Goal: Information Seeking & Learning: Learn about a topic

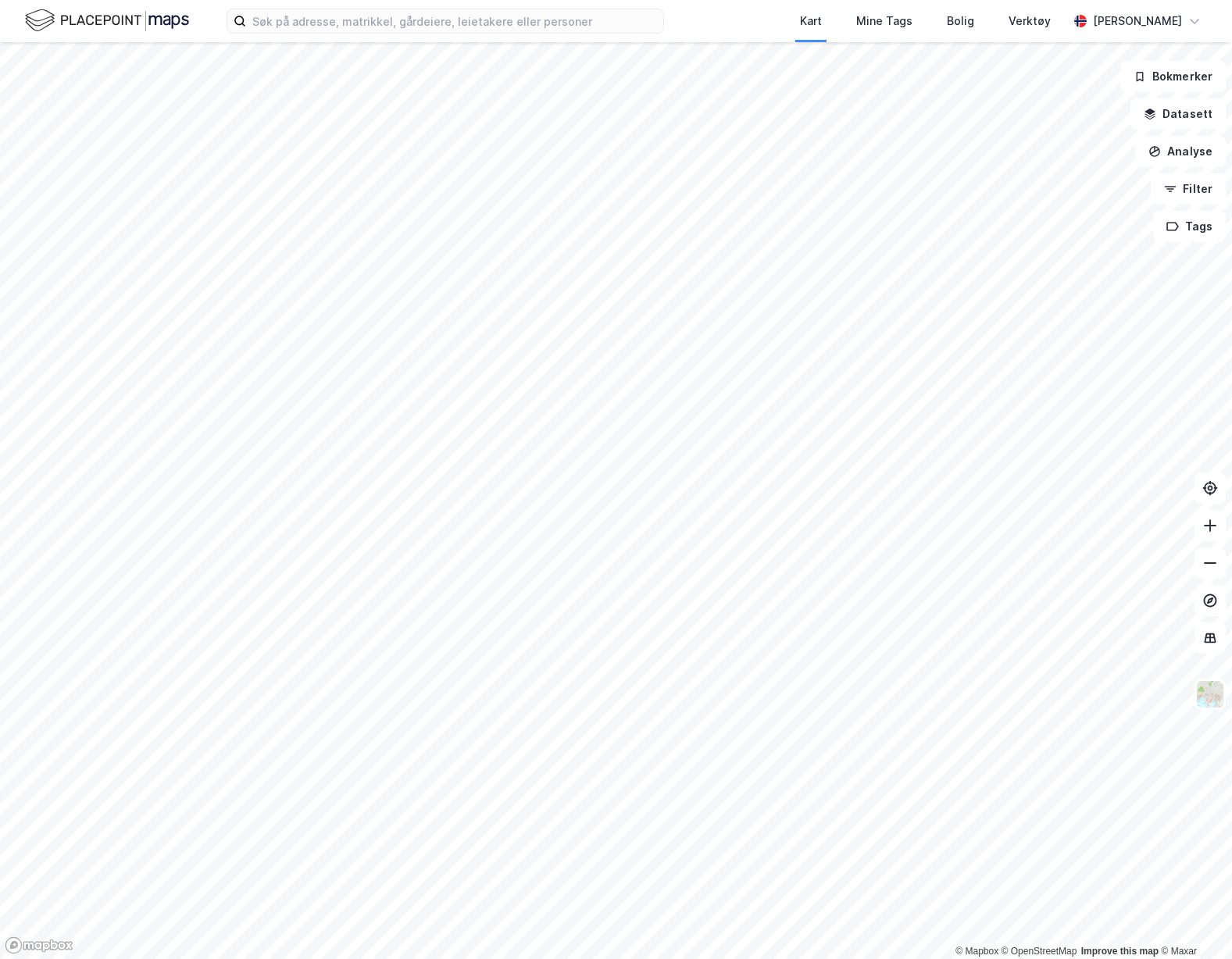
click at [142, 28] on img at bounding box center [106, 20] width 164 height 28
click at [334, 28] on input at bounding box center [455, 21] width 417 height 23
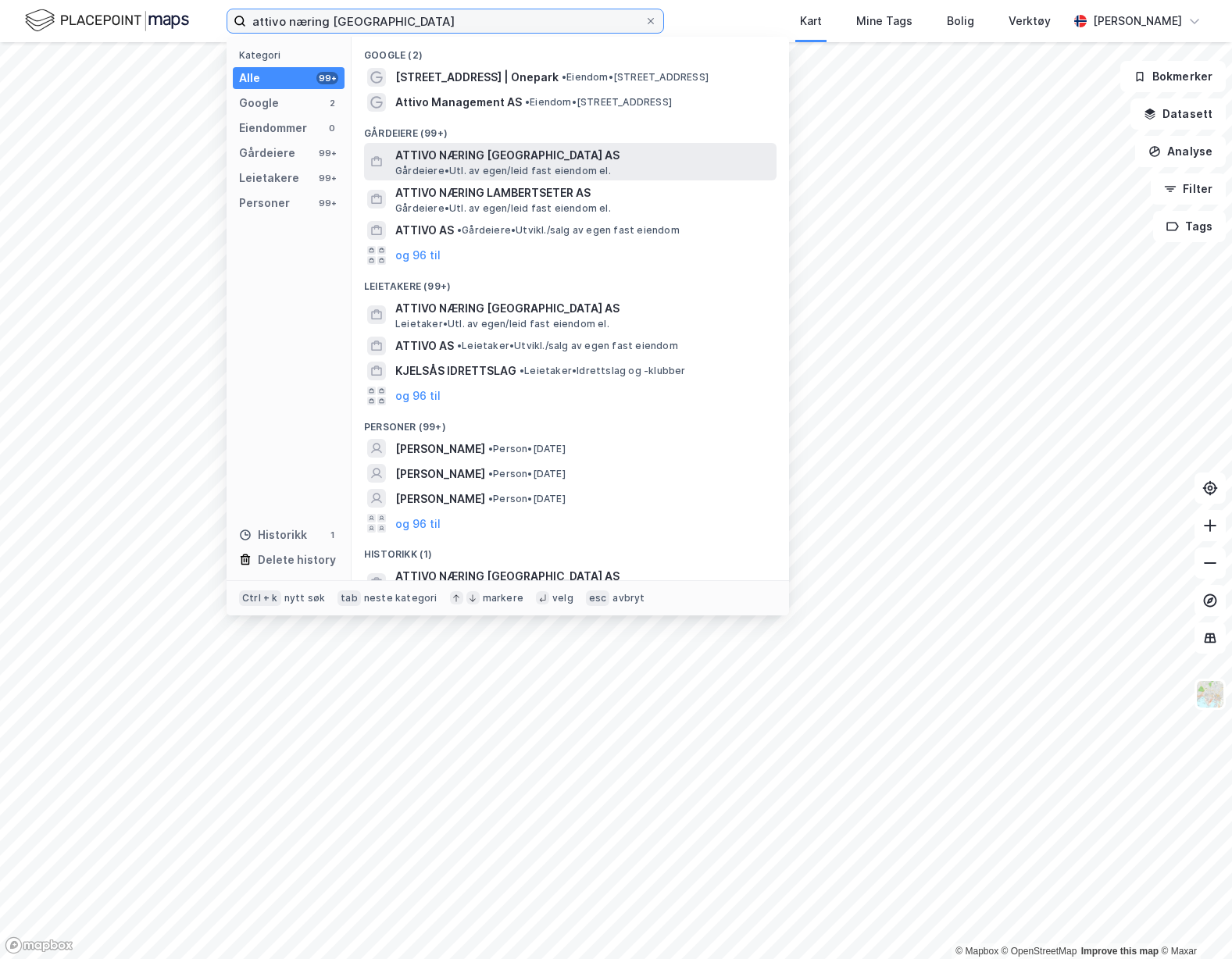
type input "attivo næring [GEOGRAPHIC_DATA]"
click at [566, 151] on span "ATTIVO NÆRING [GEOGRAPHIC_DATA] AS" at bounding box center [583, 156] width 375 height 19
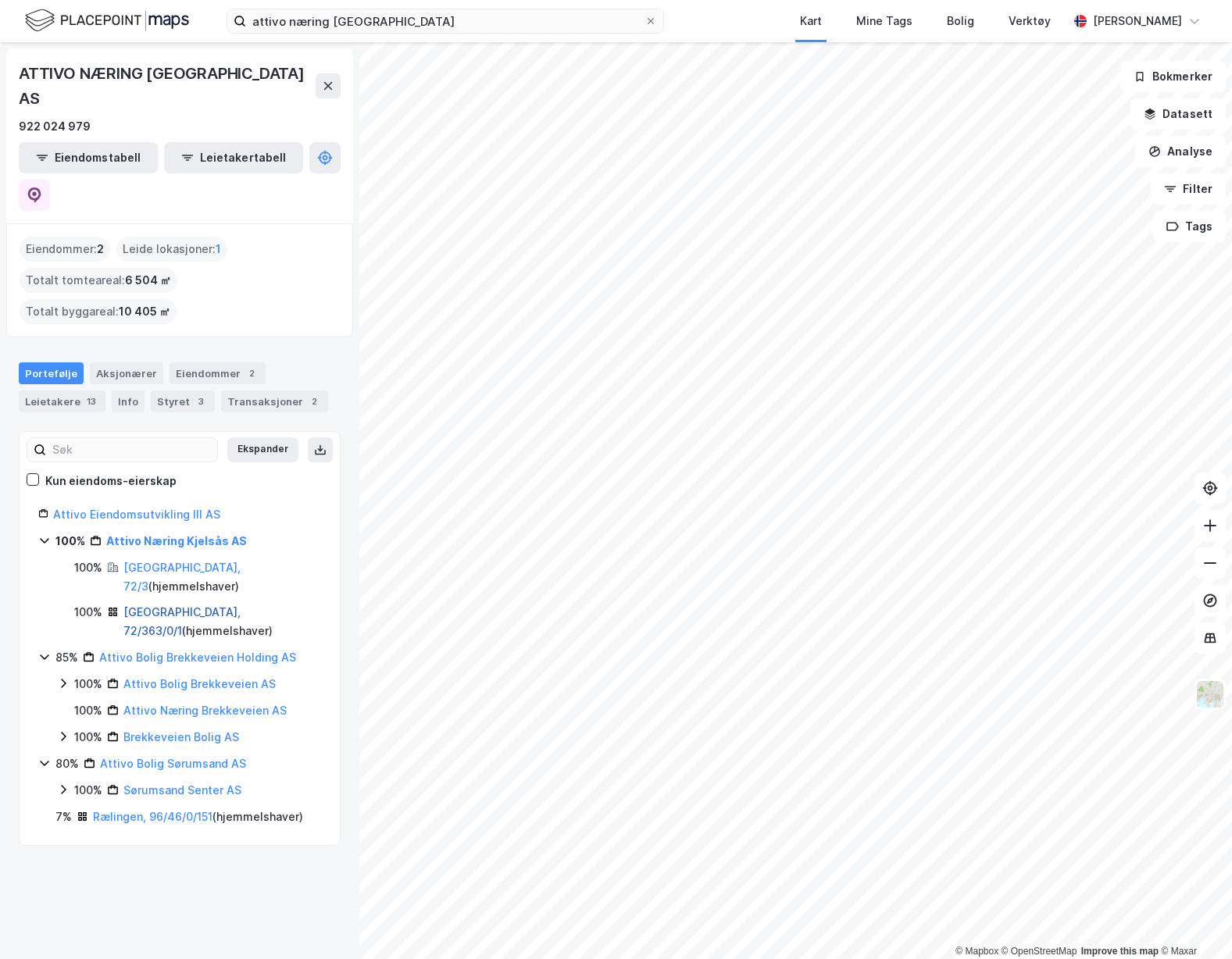
click at [177, 606] on link "[GEOGRAPHIC_DATA], 72/363/0/1" at bounding box center [182, 621] width 117 height 32
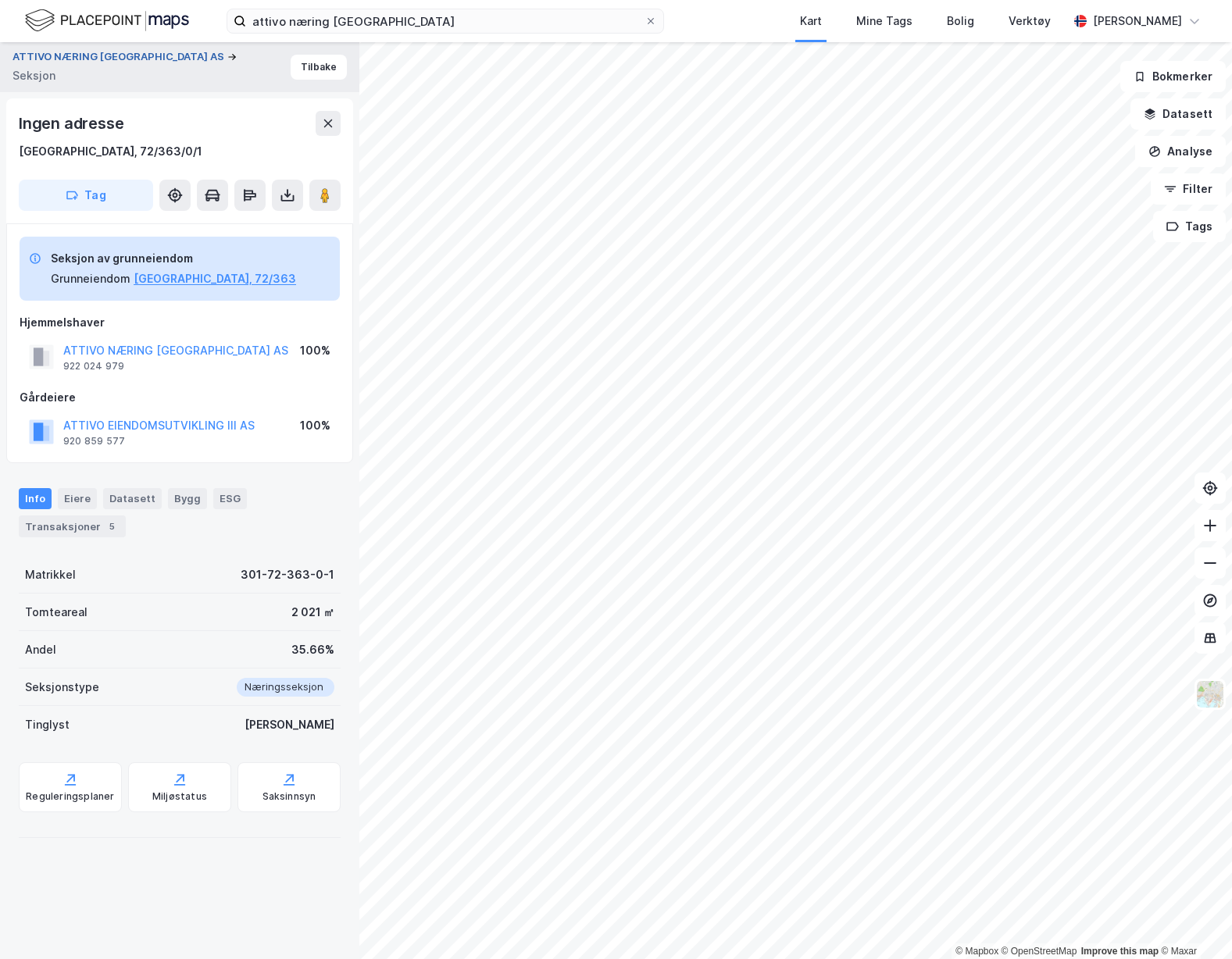
click at [112, 65] on button "ATTIVO NÆRING [GEOGRAPHIC_DATA] AS" at bounding box center [120, 56] width 214 height 15
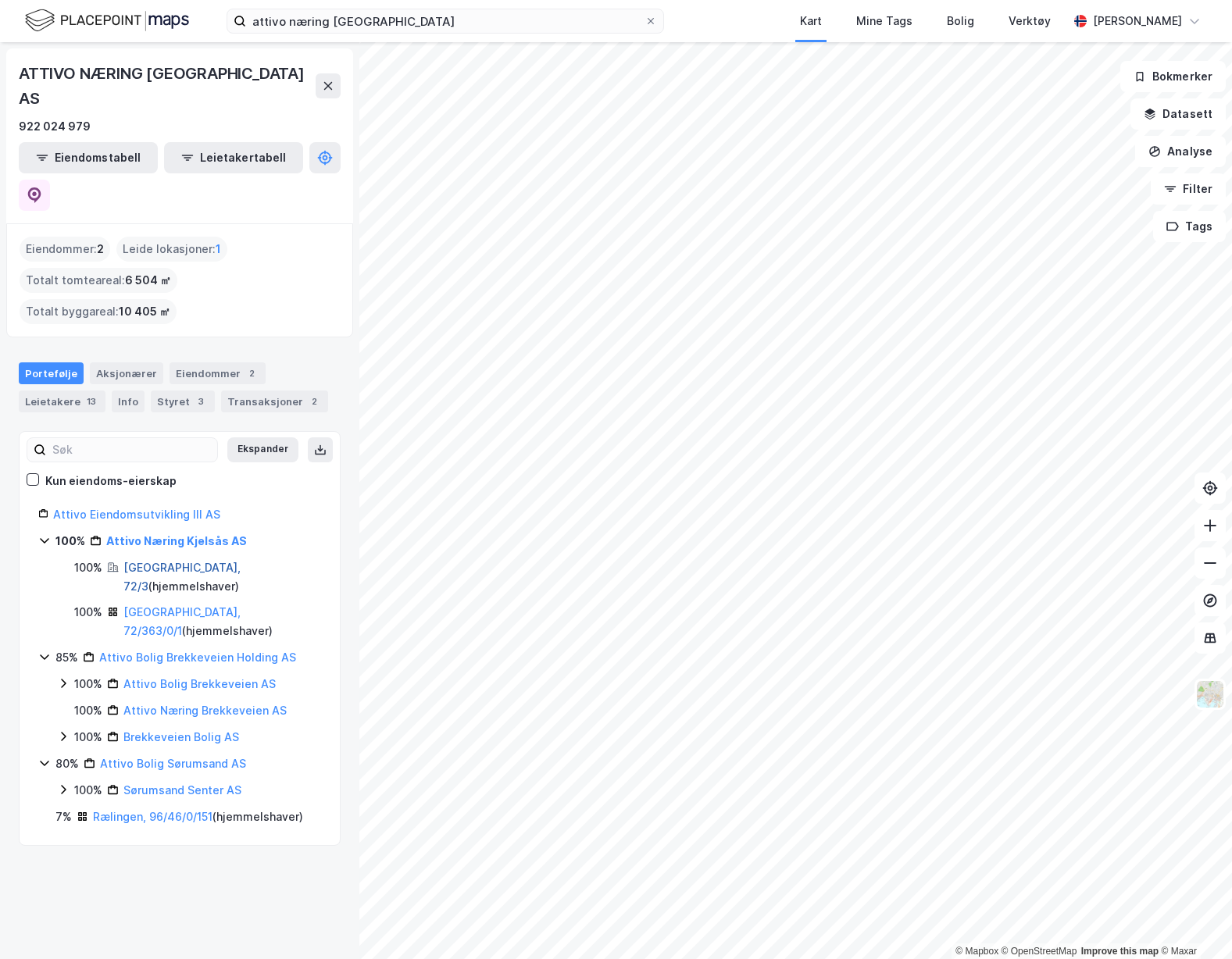
click at [165, 561] on link "[GEOGRAPHIC_DATA], 72/3" at bounding box center [182, 576] width 117 height 32
